Goal: Transaction & Acquisition: Purchase product/service

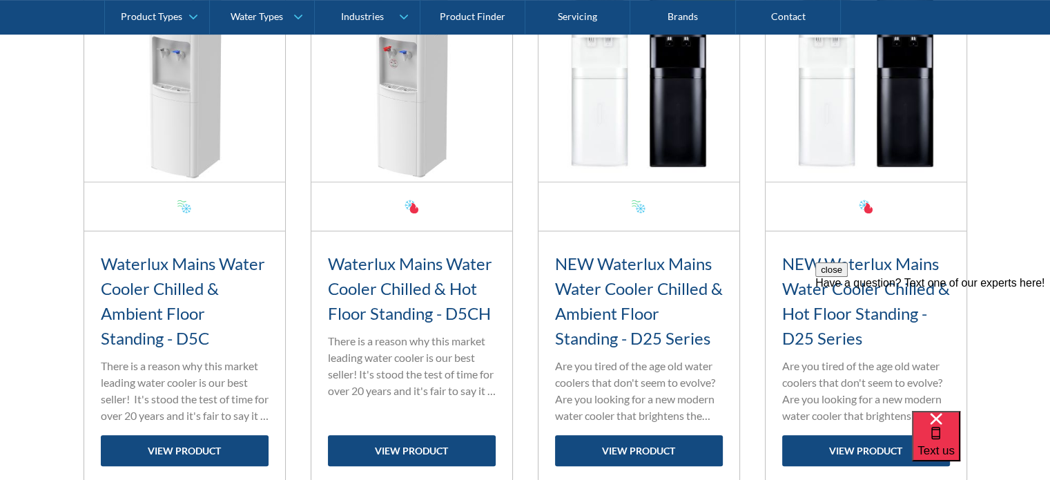
scroll to position [621, 0]
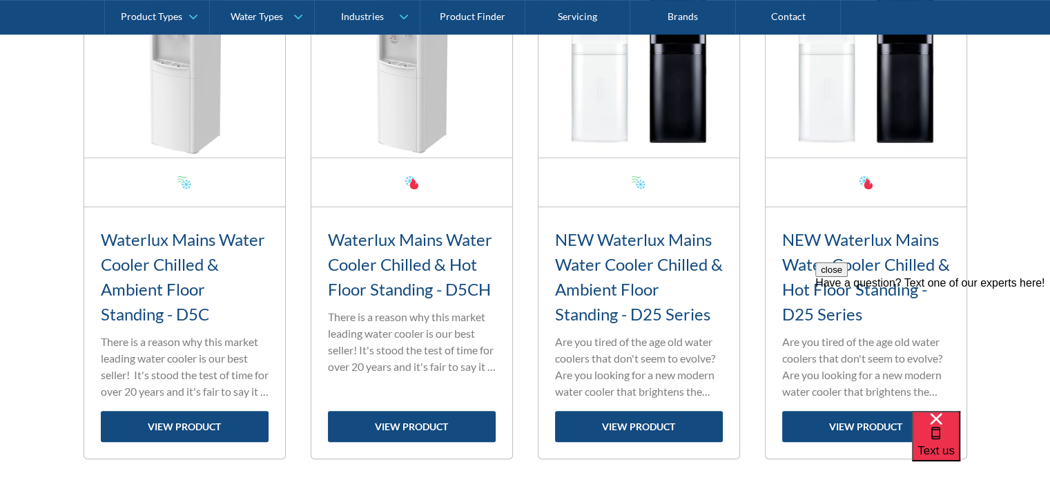
click at [664, 311] on h3 "NEW Waterlux Mains Water Cooler Chilled & Ambient Floor Standing - D25 Series" at bounding box center [639, 276] width 168 height 99
click at [667, 425] on link "view product" at bounding box center [639, 426] width 168 height 31
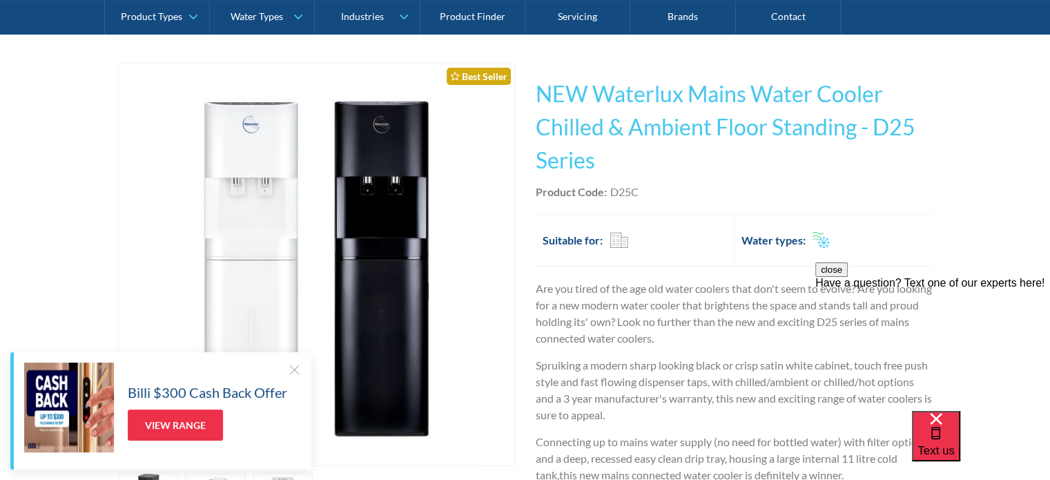
scroll to position [207, 0]
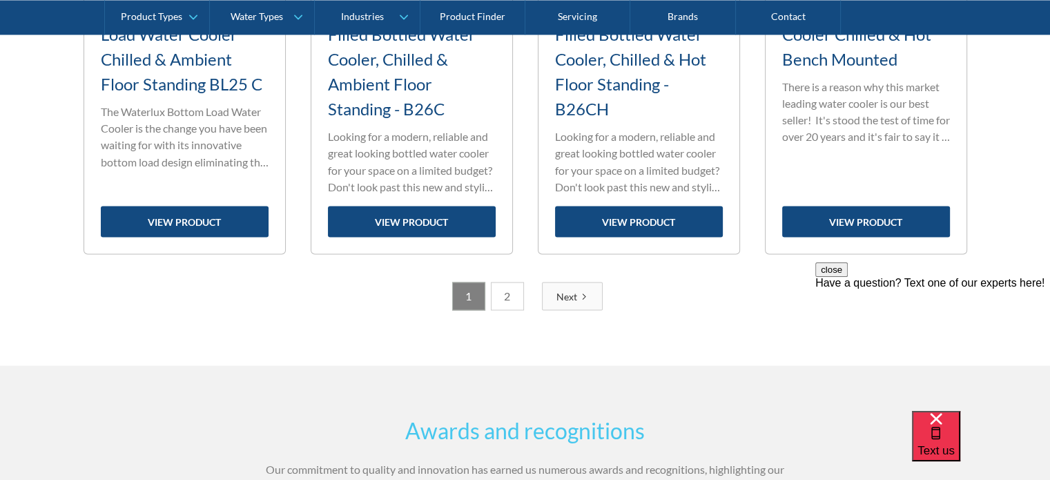
scroll to position [2486, 0]
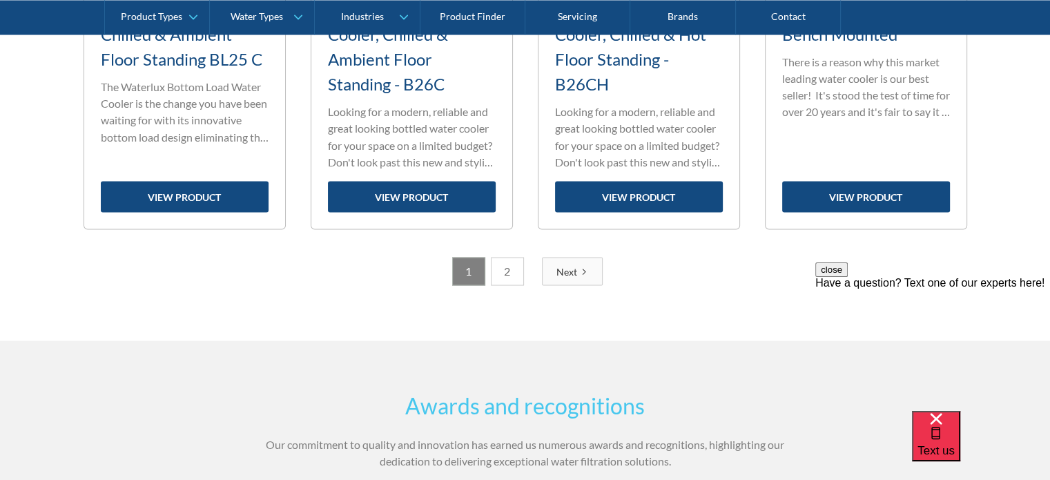
click at [516, 274] on link "2" at bounding box center [507, 271] width 33 height 28
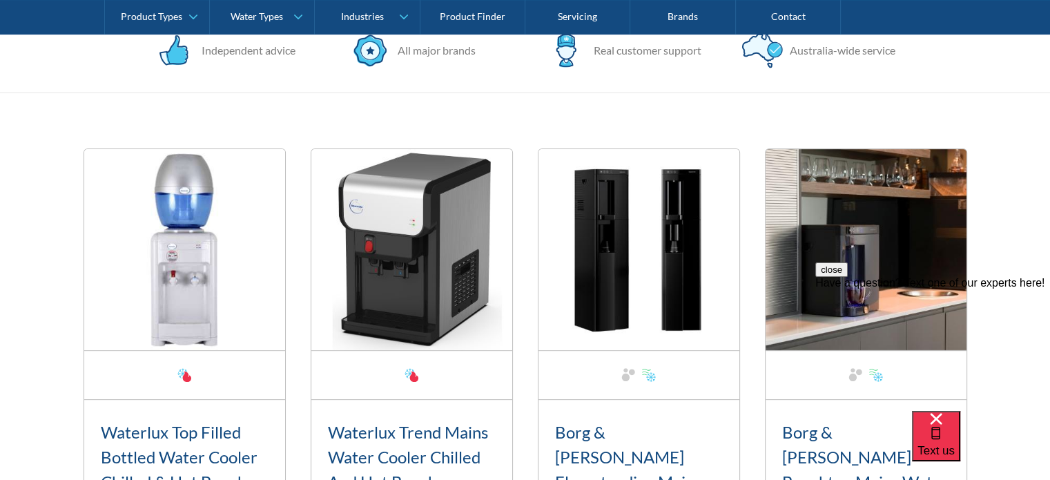
scroll to position [276, 0]
